Goal: Information Seeking & Learning: Learn about a topic

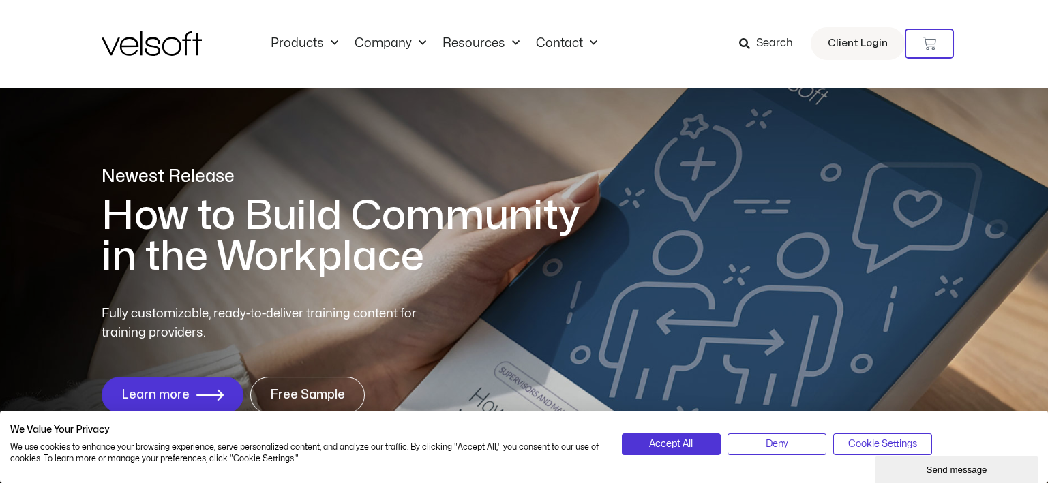
click at [774, 44] on span "Search" at bounding box center [774, 44] width 37 height 18
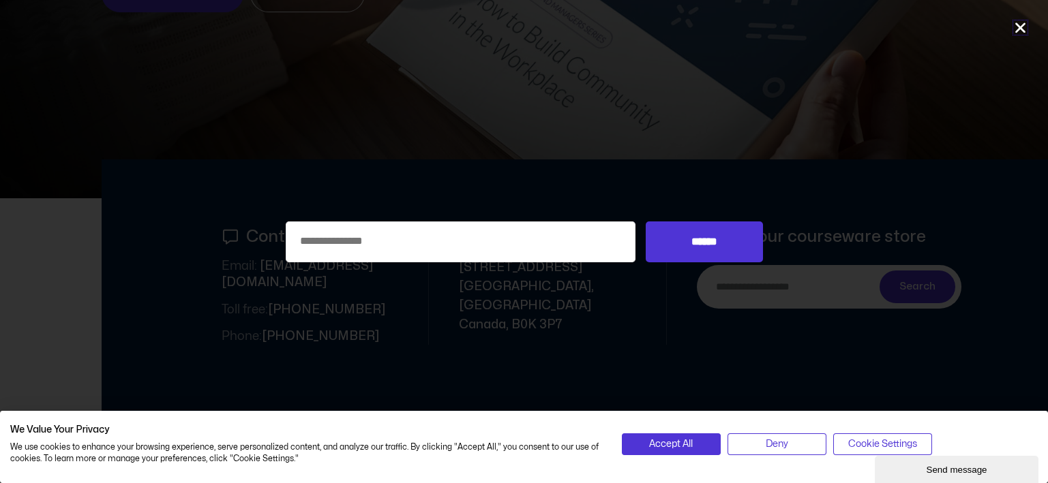
scroll to position [422, 0]
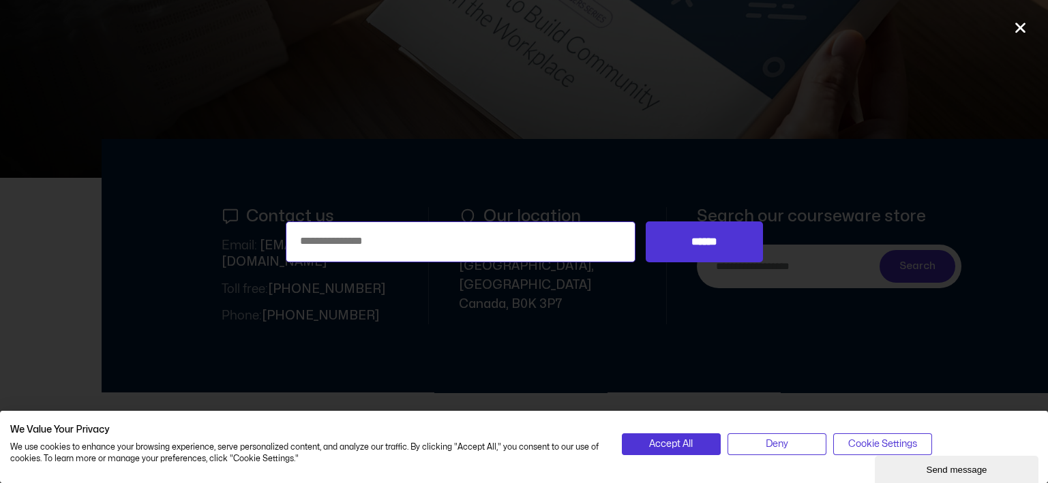
click at [460, 226] on input "Search for:" at bounding box center [461, 242] width 350 height 41
type input "**********"
click at [646, 222] on input "******" at bounding box center [704, 242] width 117 height 41
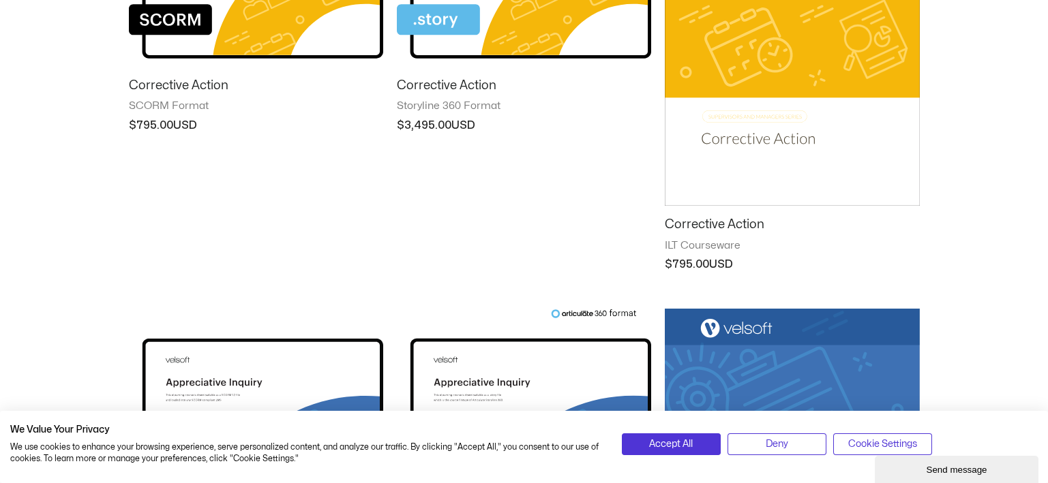
scroll to position [136, 0]
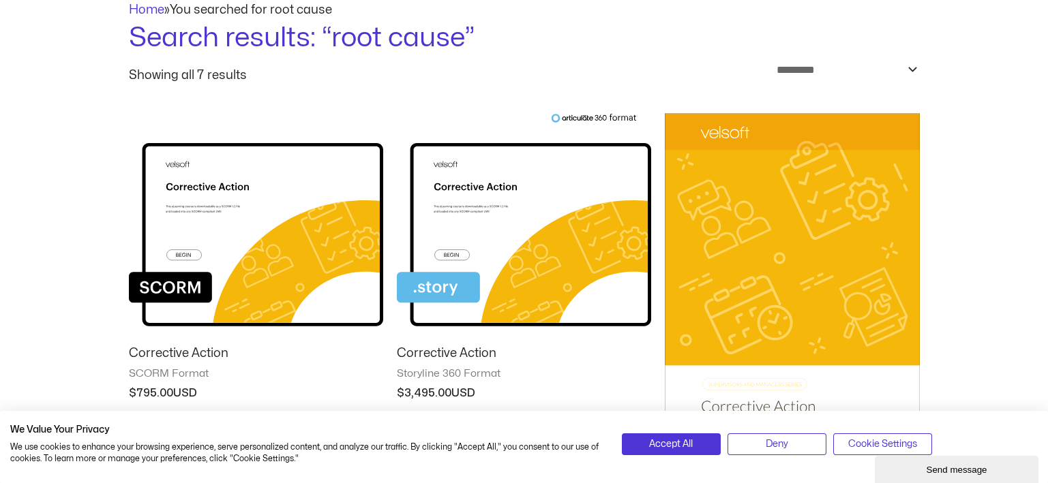
click at [727, 247] on img at bounding box center [792, 293] width 254 height 361
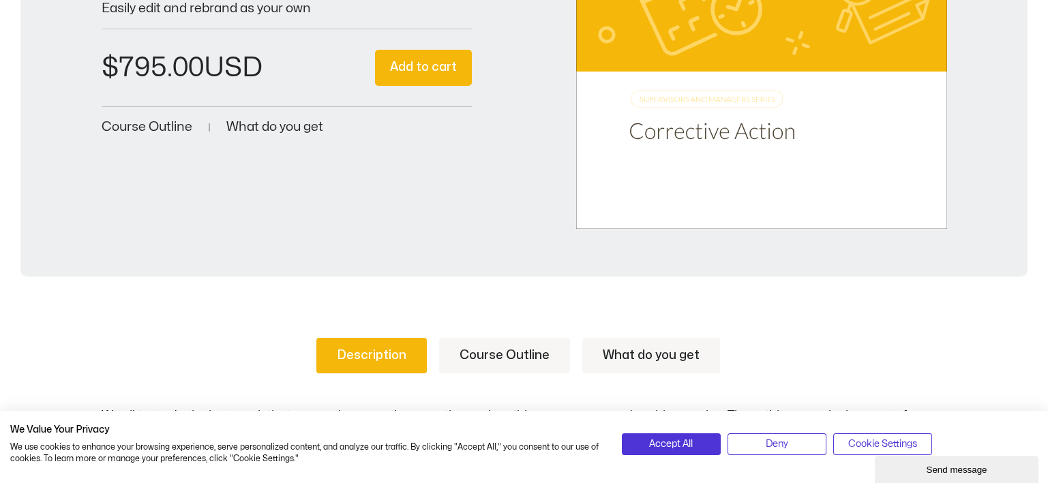
scroll to position [408, 0]
click at [285, 127] on span "What do you get" at bounding box center [274, 127] width 97 height 13
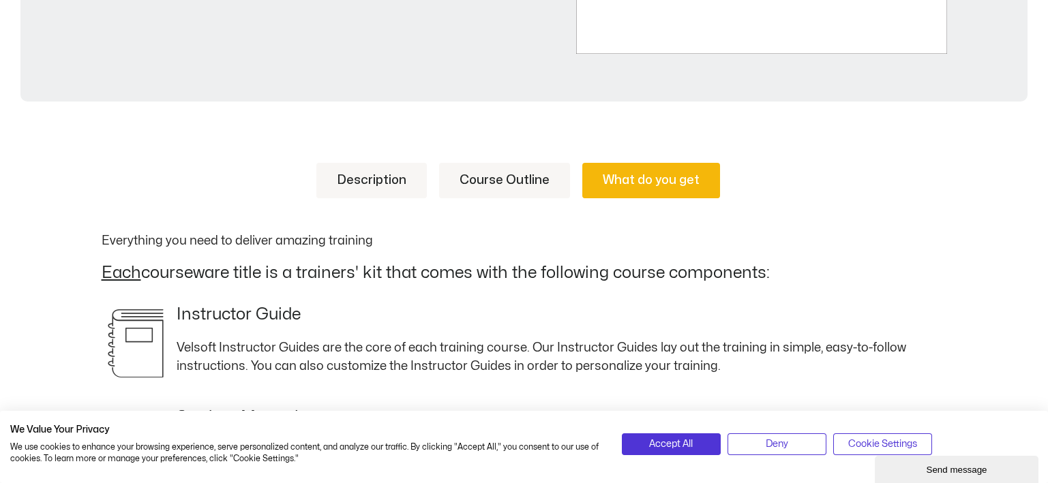
scroll to position [586, 0]
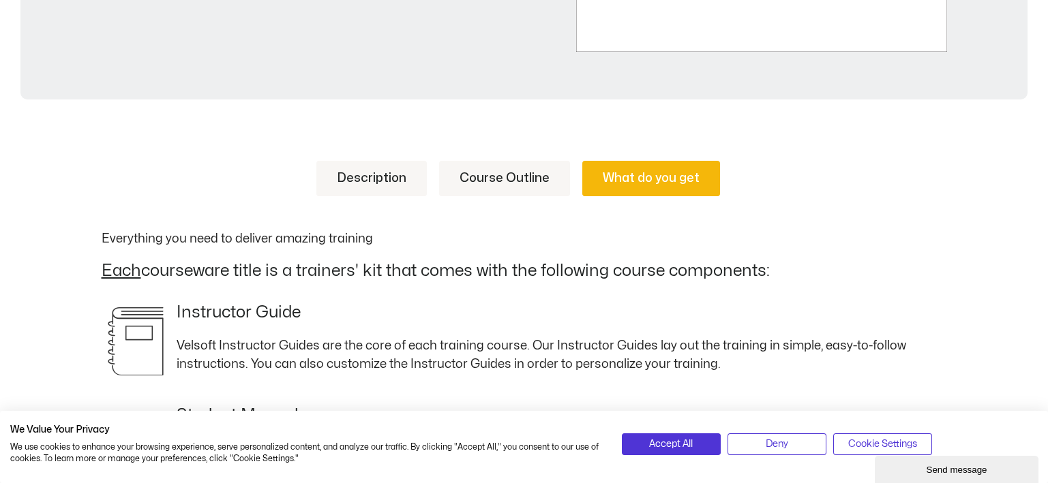
click at [509, 180] on link "Course Outline" at bounding box center [504, 178] width 131 height 35
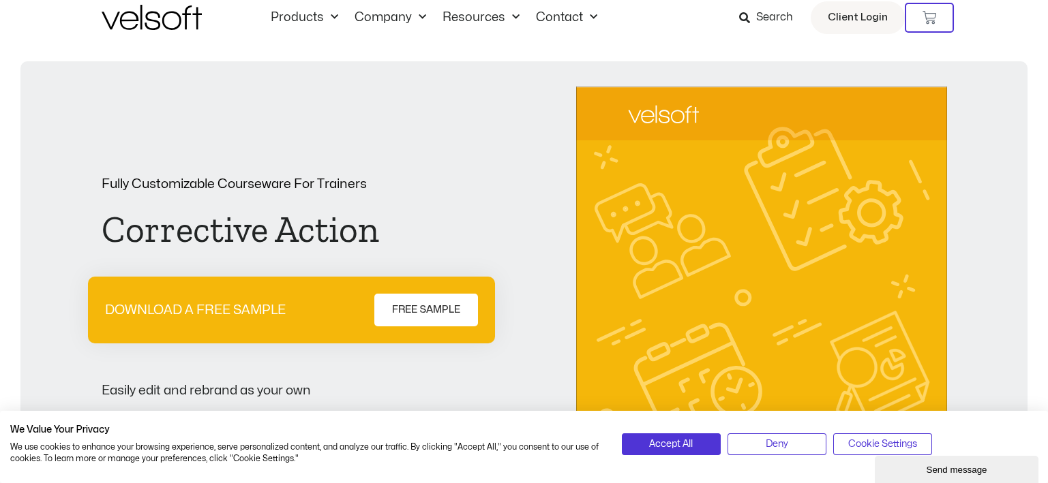
scroll to position [0, 0]
